Goal: Check status: Check status

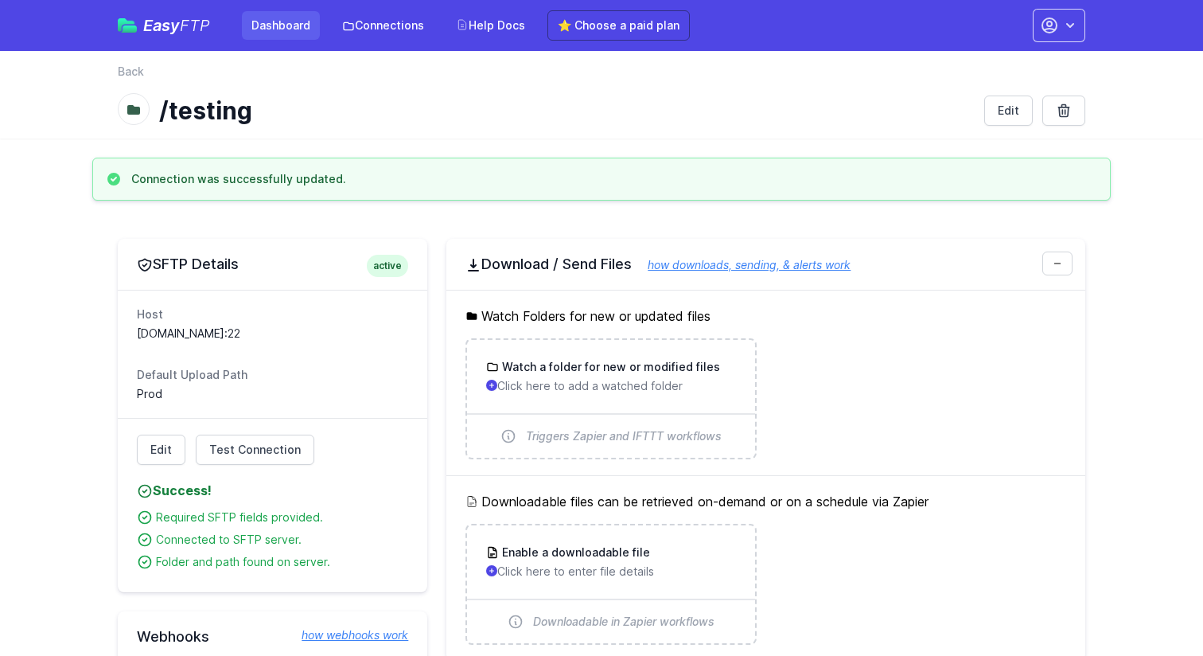
click at [314, 29] on link "Dashboard" at bounding box center [281, 25] width 78 height 29
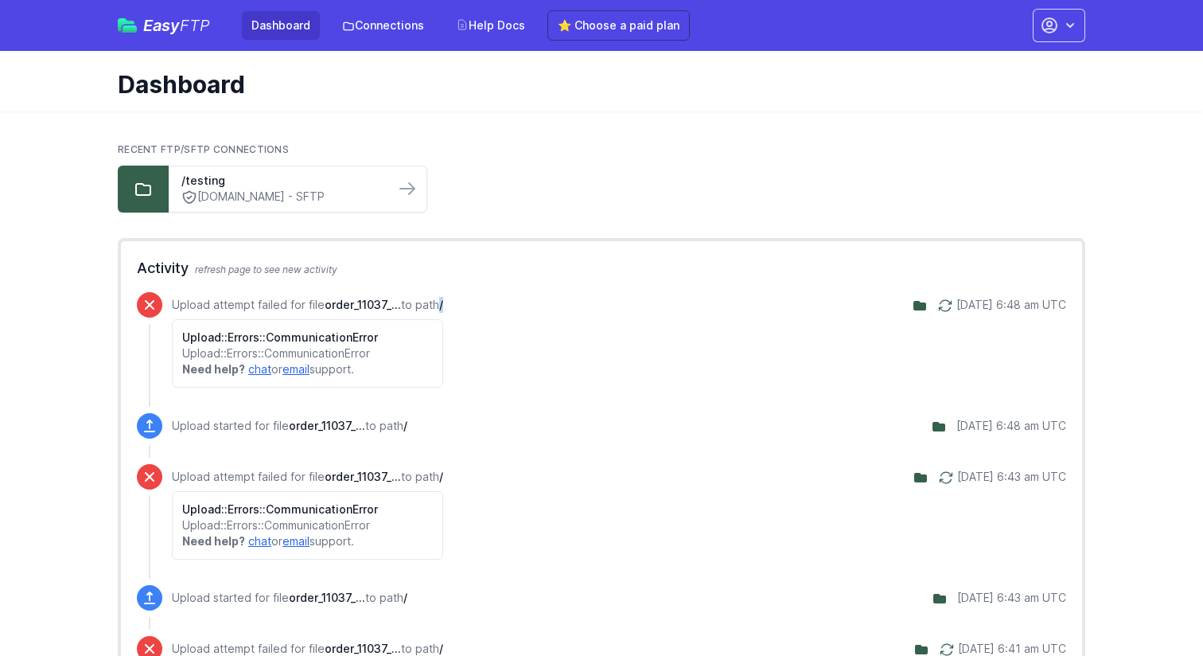
click at [443, 313] on div "Upload attempt failed for file order_11037_... to path / Upload::Errors::Commun…" at bounding box center [307, 342] width 271 height 91
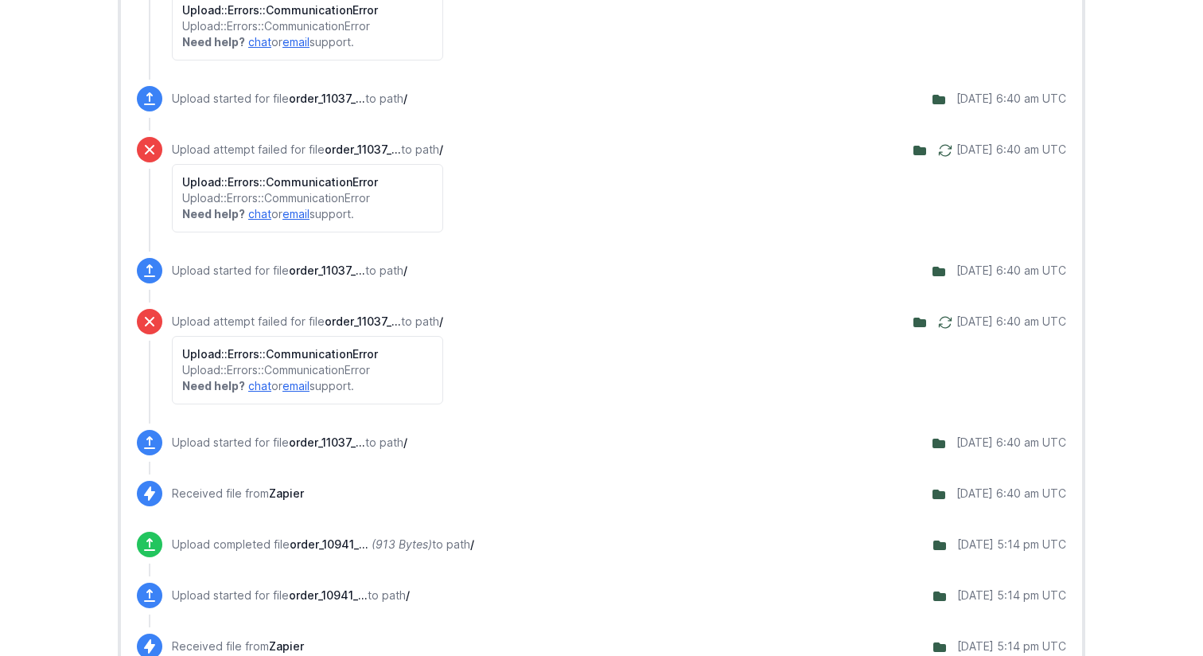
scroll to position [874, 0]
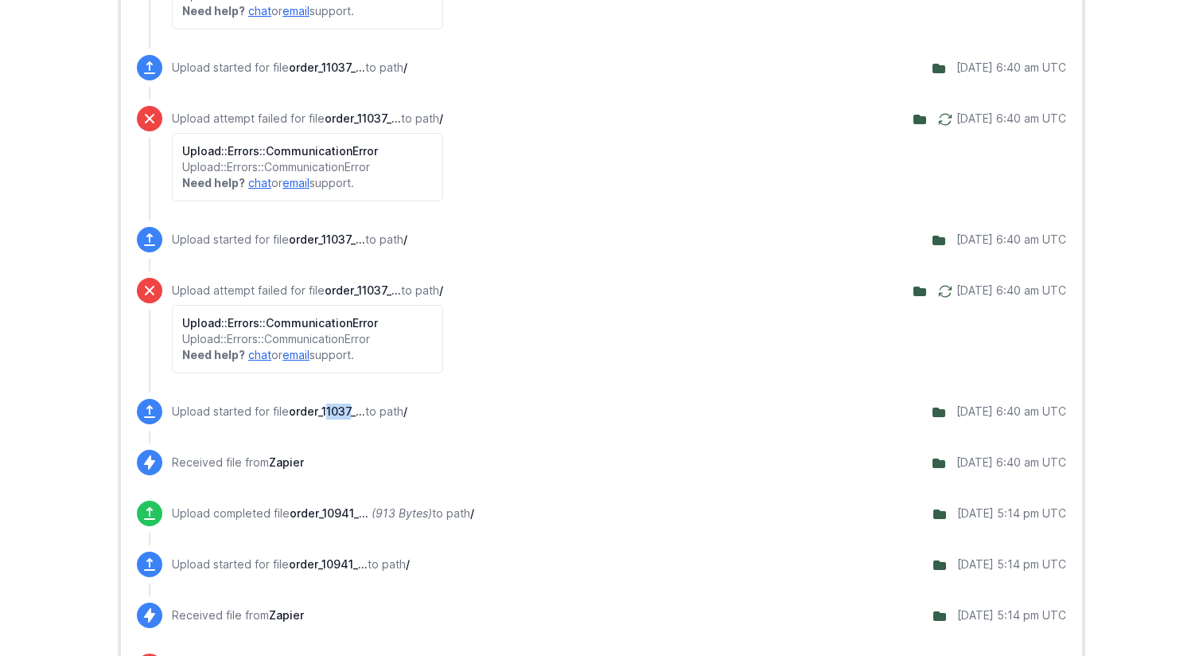
drag, startPoint x: 352, startPoint y: 415, endPoint x: 325, endPoint y: 415, distance: 26.3
click at [325, 415] on span "order_11037_..." at bounding box center [327, 411] width 76 height 14
drag, startPoint x: 314, startPoint y: 415, endPoint x: 354, endPoint y: 415, distance: 40.6
click at [352, 415] on span "order_11037_..." at bounding box center [327, 411] width 76 height 14
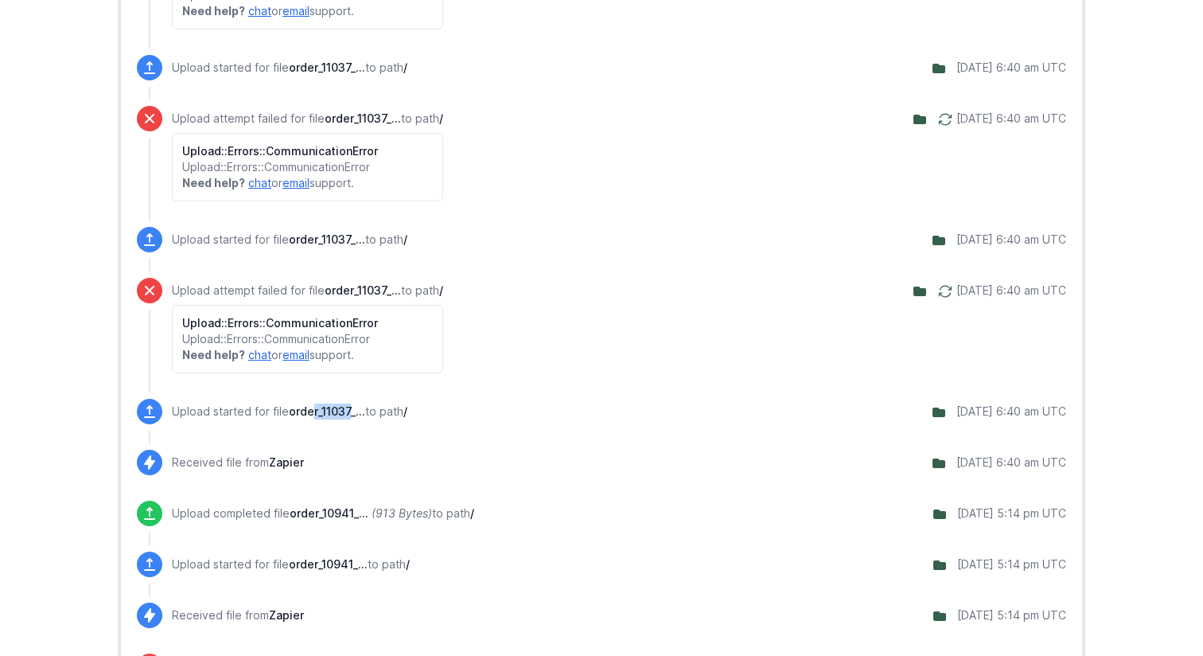
click at [354, 415] on span "order_11037_..." at bounding box center [327, 411] width 76 height 14
drag, startPoint x: 354, startPoint y: 415, endPoint x: 329, endPoint y: 415, distance: 24.7
click at [329, 415] on span "order_11037_..." at bounding box center [327, 411] width 76 height 14
drag, startPoint x: 324, startPoint y: 414, endPoint x: 345, endPoint y: 413, distance: 21.5
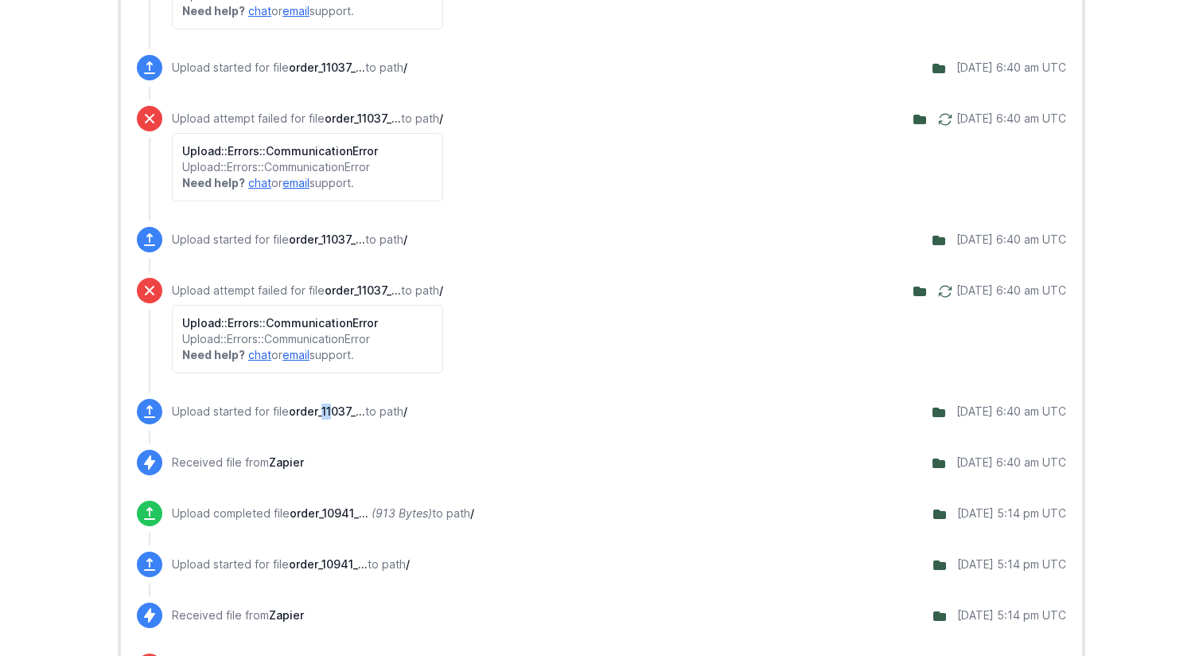
click at [344, 413] on span "order_11037_..." at bounding box center [327, 411] width 76 height 14
click at [345, 413] on span "order_11037_..." at bounding box center [327, 411] width 76 height 14
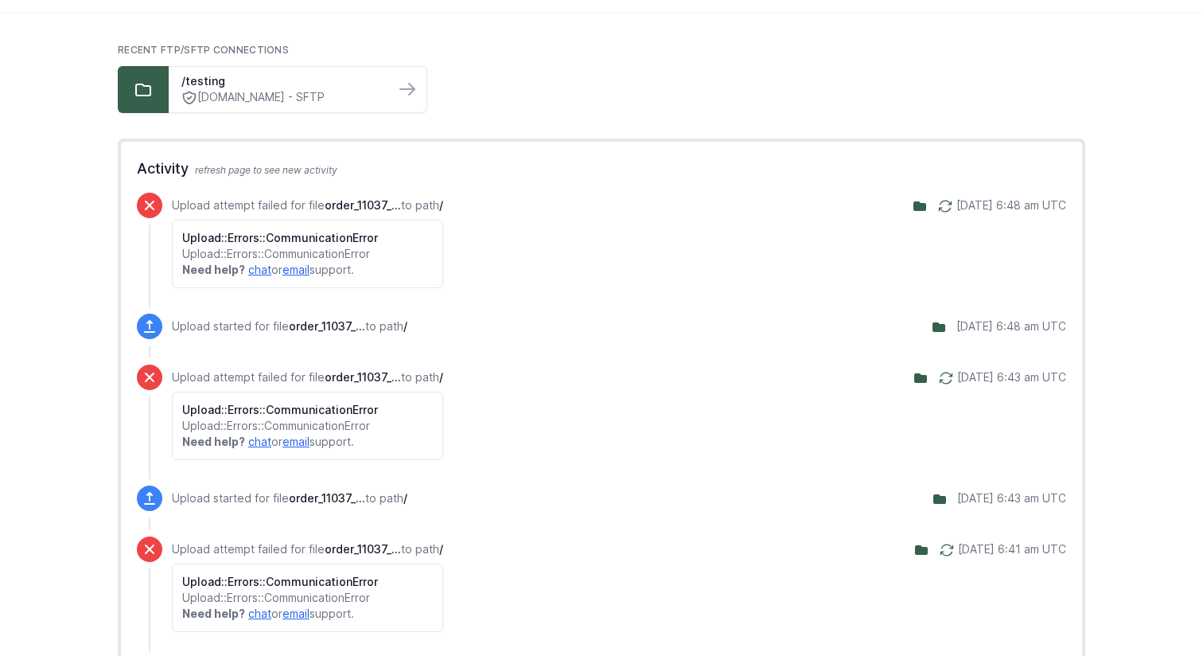
scroll to position [0, 0]
